Goal: Task Accomplishment & Management: Manage account settings

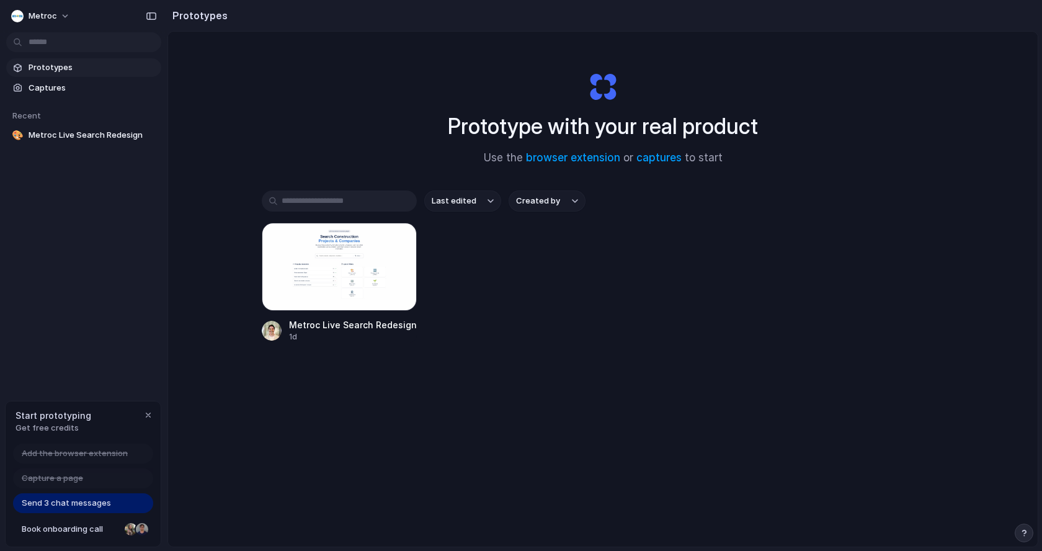
click at [726, 399] on div "Last edited Created by Metroc Live Search Redesign 1d" at bounding box center [603, 304] width 683 height 229
click at [210, 17] on h2 "Prototypes" at bounding box center [198, 15] width 60 height 15
click at [106, 91] on span "Captures" at bounding box center [93, 88] width 128 height 12
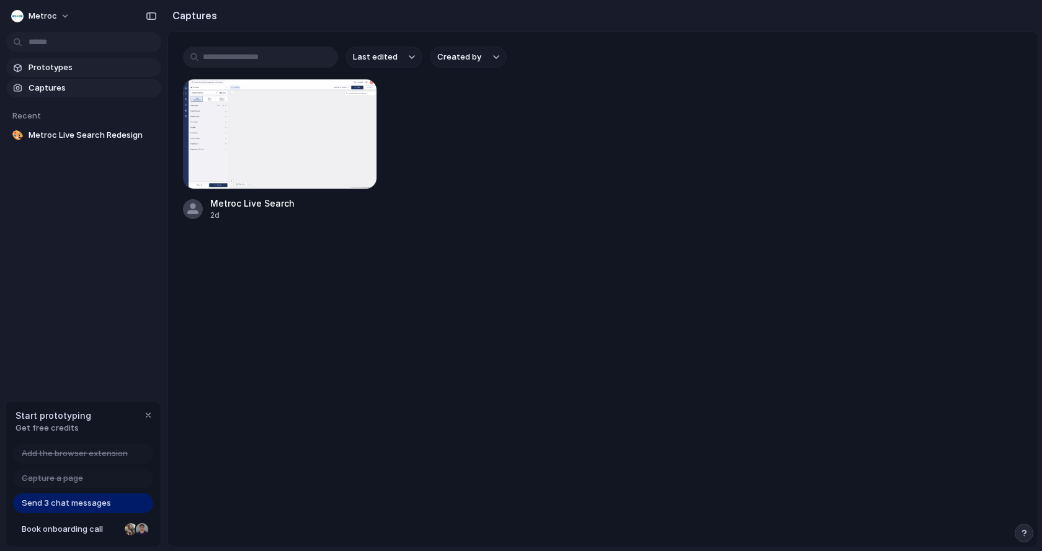
click at [102, 68] on span "Prototypes" at bounding box center [93, 67] width 128 height 12
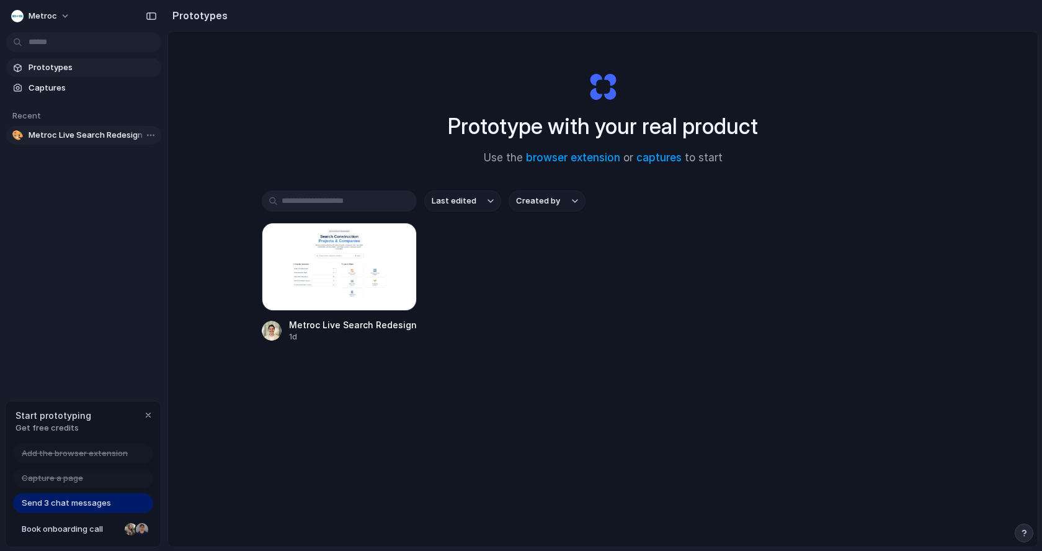
click at [108, 140] on span "Metroc Live Search Redesign" at bounding box center [93, 135] width 128 height 12
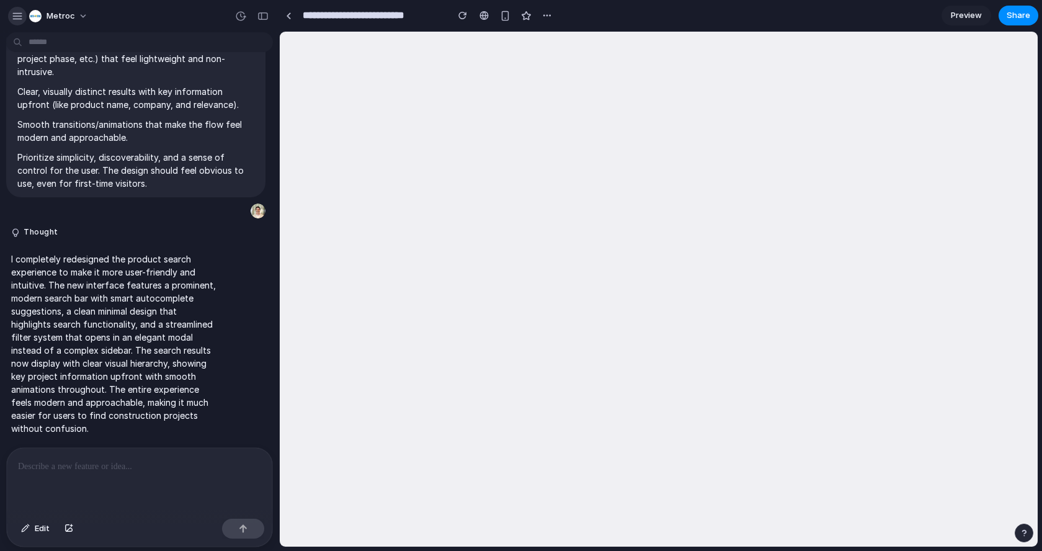
click at [16, 11] on div "button" at bounding box center [17, 16] width 11 height 11
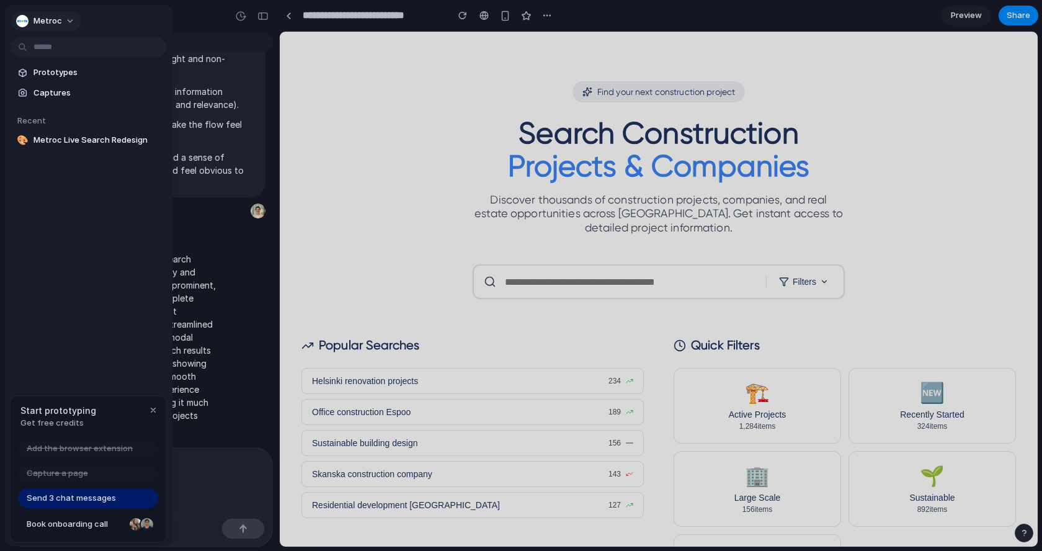
click at [27, 23] on div "button" at bounding box center [22, 21] width 12 height 12
click at [55, 19] on div "Settings Invite members Change theme Sign out" at bounding box center [521, 275] width 1042 height 551
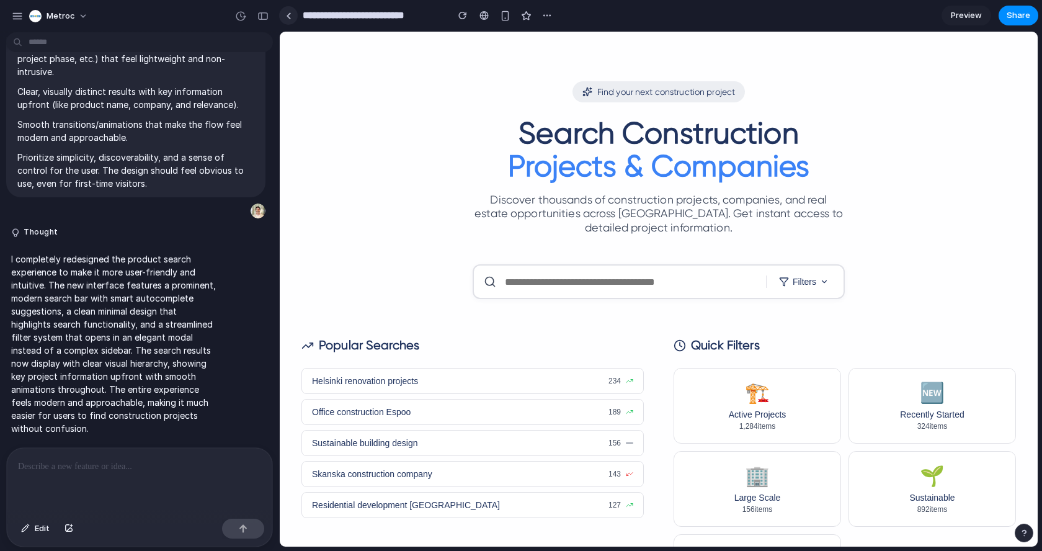
click at [290, 17] on div at bounding box center [289, 15] width 6 height 7
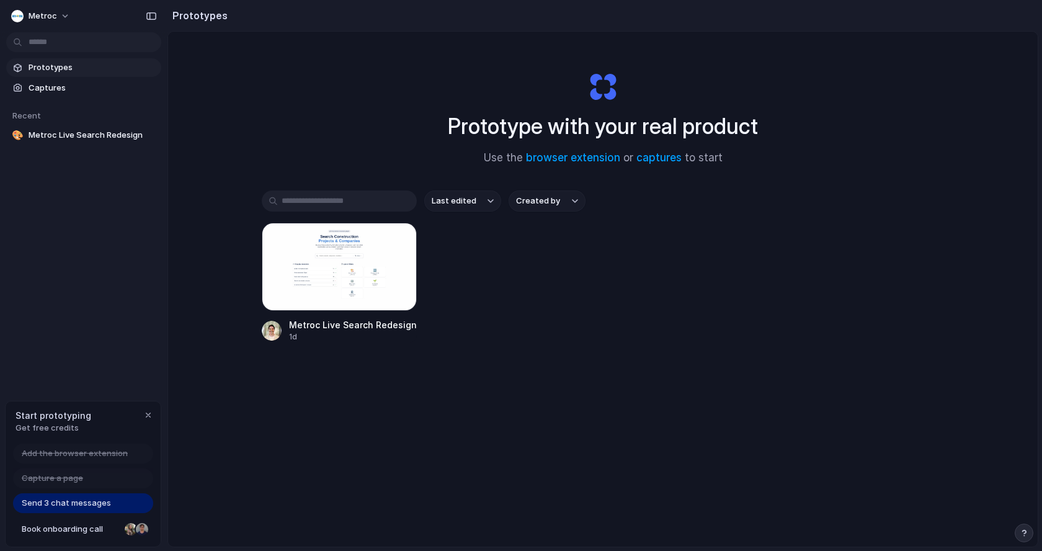
click at [555, 323] on div "Metroc Live Search Redesign 1d" at bounding box center [603, 283] width 683 height 120
click at [151, 414] on div "button" at bounding box center [148, 415] width 10 height 10
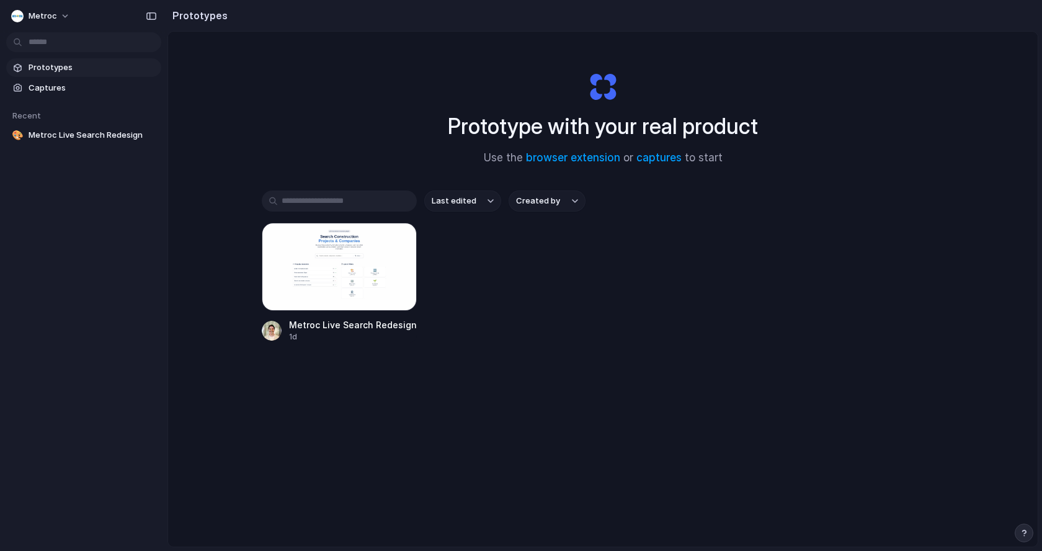
click at [150, 414] on div "Metroc Prototypes Captures Recent 🎨 Metroc Live Search Redesign" at bounding box center [84, 275] width 168 height 551
click at [604, 380] on div "Last edited Created by Metroc Live Search Redesign 1d" at bounding box center [603, 304] width 683 height 229
click at [22, 22] on button "Metroc" at bounding box center [41, 16] width 70 height 20
click at [71, 35] on li "Settings" at bounding box center [60, 44] width 103 height 20
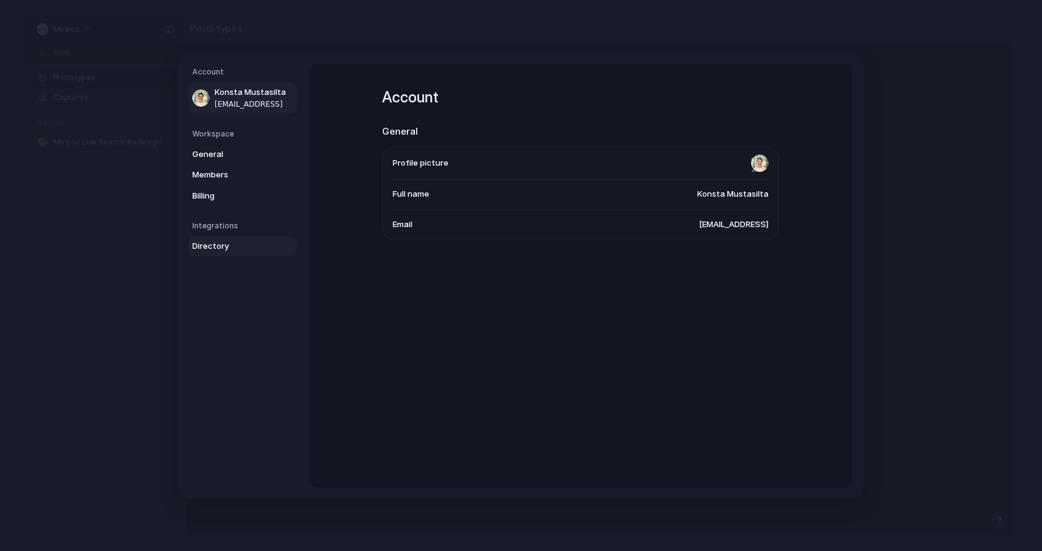
click at [257, 244] on span "Directory" at bounding box center [231, 246] width 79 height 12
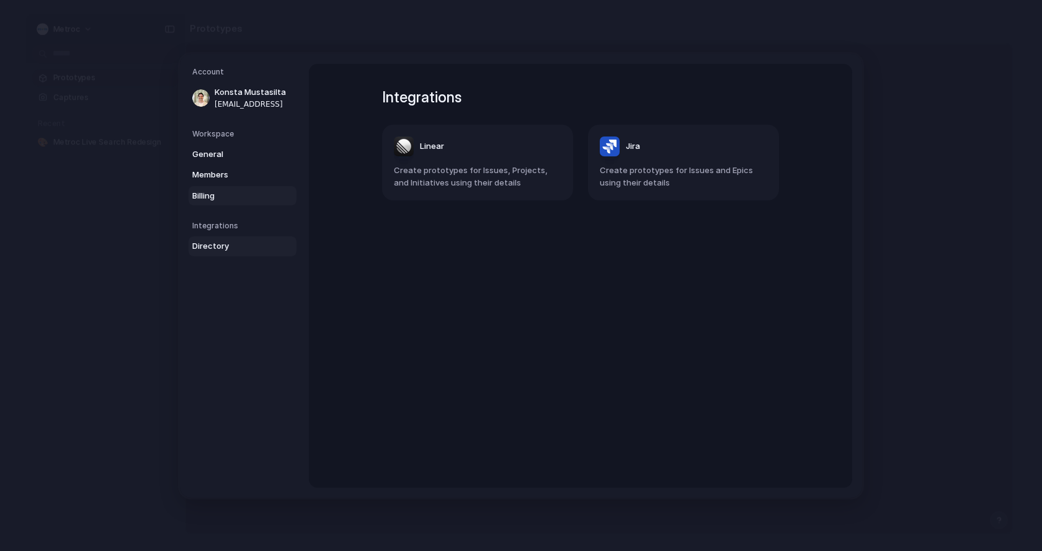
click at [225, 195] on span "Billing" at bounding box center [231, 195] width 79 height 12
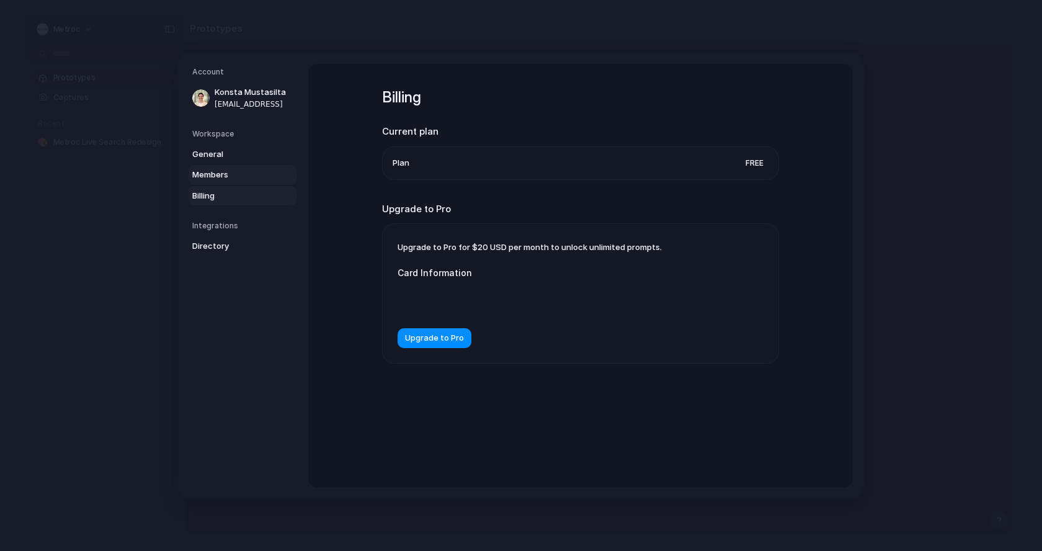
click at [218, 174] on span "Members" at bounding box center [231, 175] width 79 height 12
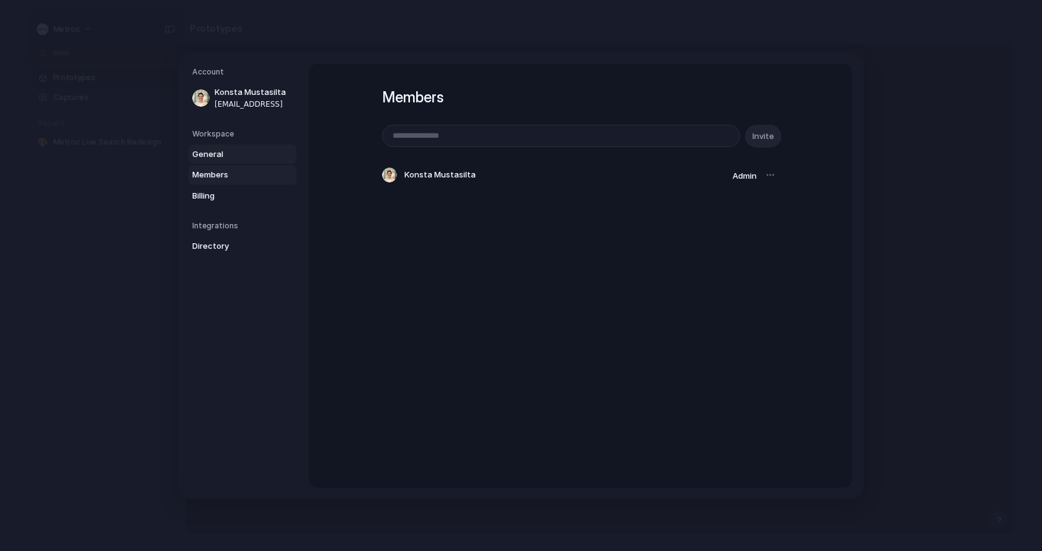
click at [216, 153] on span "General" at bounding box center [231, 154] width 79 height 12
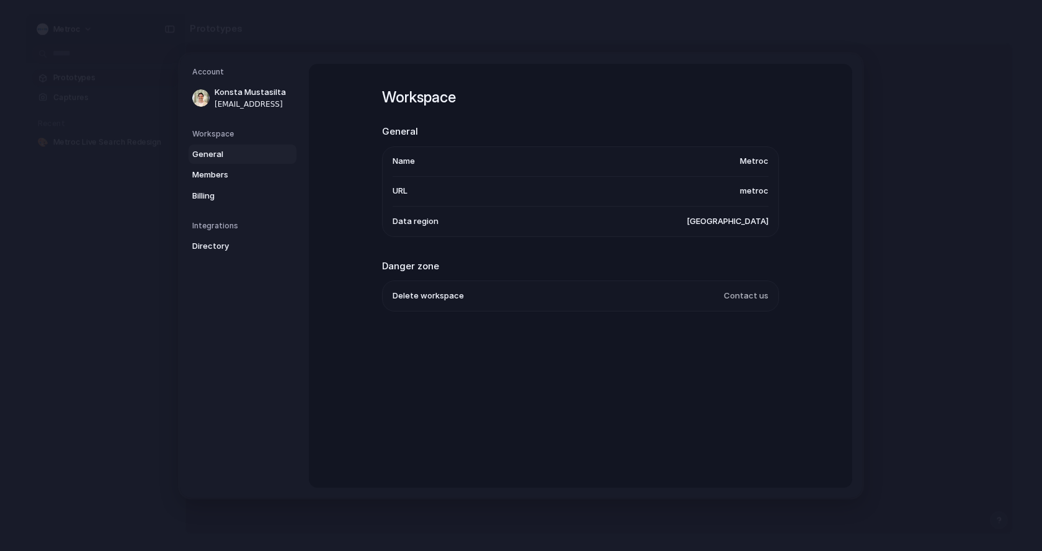
click at [751, 220] on span "United States" at bounding box center [728, 221] width 82 height 12
click at [731, 223] on span "United States" at bounding box center [728, 221] width 82 height 12
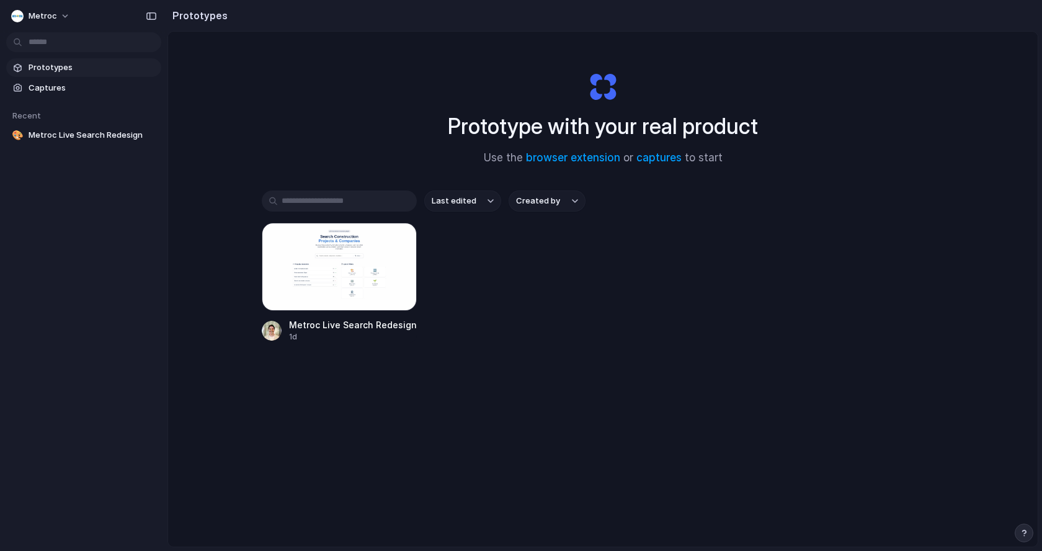
click at [87, 68] on span "Prototypes" at bounding box center [93, 67] width 128 height 12
click at [83, 81] on link "Captures" at bounding box center [83, 88] width 155 height 19
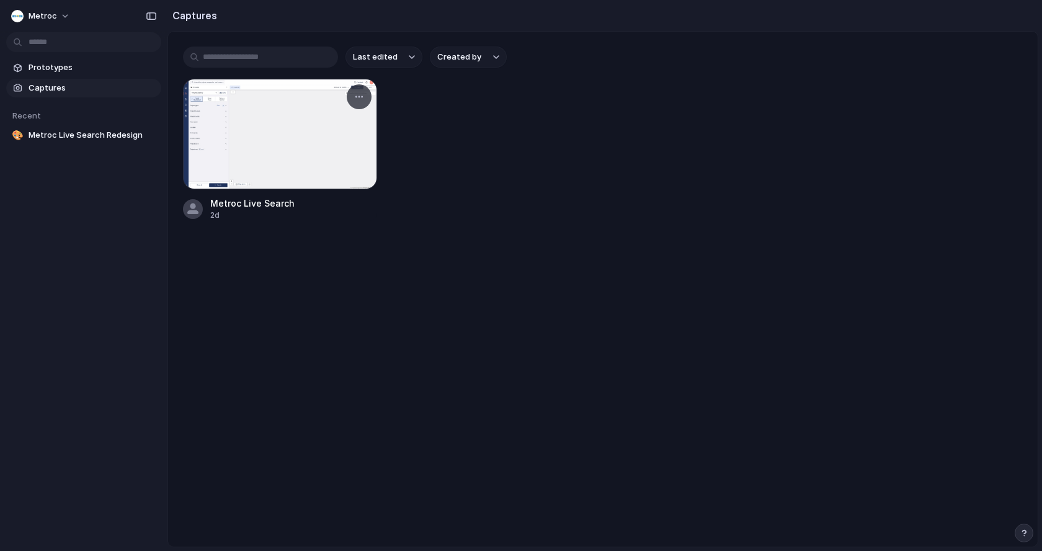
click at [329, 127] on div at bounding box center [280, 134] width 194 height 110
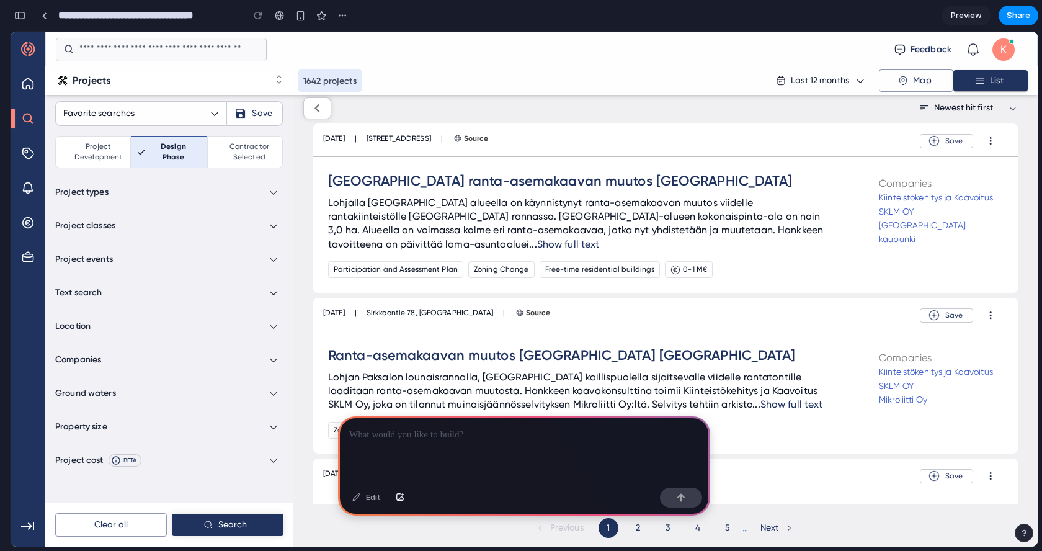
click at [461, 434] on p at bounding box center [524, 435] width 350 height 15
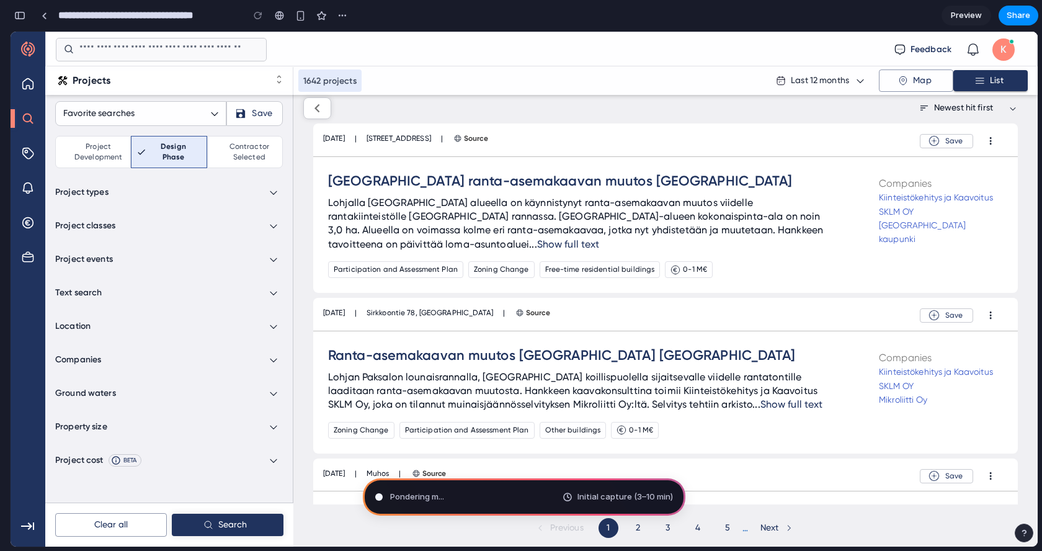
type input "**********"
